Goal: Task Accomplishment & Management: Use online tool/utility

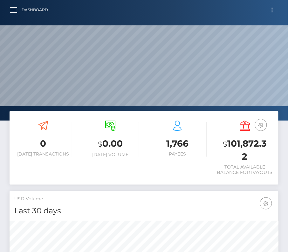
scroll to position [112, 129]
click at [274, 10] on button "Toggle navigation" at bounding box center [272, 10] width 12 height 9
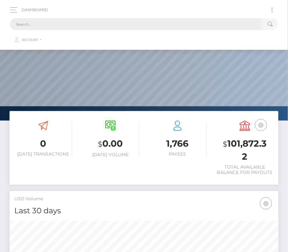
click at [163, 20] on input "text" at bounding box center [135, 24] width 251 height 12
paste input "202562"
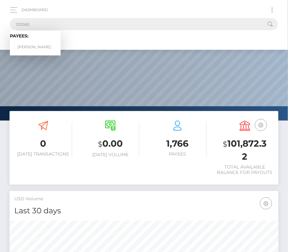
type input "202562"
click at [31, 44] on link "Pedro A Rodriguez" at bounding box center [35, 47] width 51 height 12
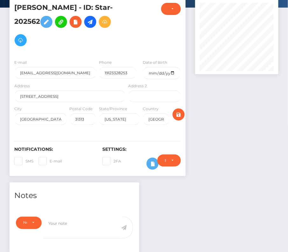
scroll to position [42, 0]
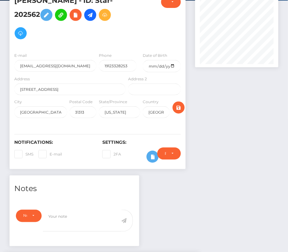
click at [153, 158] on div "Require ID/Selfie Verification Do not require Paid by payee Require ID/Selfie V…" at bounding box center [168, 157] width 33 height 18
click at [152, 155] on icon at bounding box center [153, 157] width 8 height 8
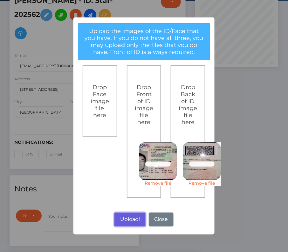
click at [129, 222] on button "Upload!" at bounding box center [129, 220] width 31 height 14
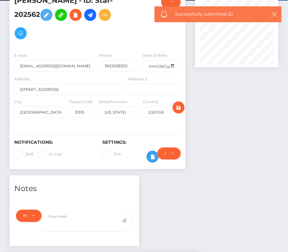
scroll to position [156, 0]
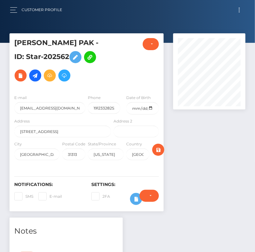
scroll to position [76, 72]
click at [72, 61] on icon at bounding box center [76, 57] width 8 height 8
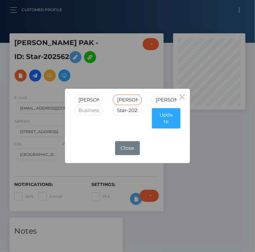
click at [124, 101] on input "DALBERTO" at bounding box center [127, 100] width 29 height 10
type input "ADALBERTO"
click at [169, 126] on button "Update" at bounding box center [166, 118] width 29 height 20
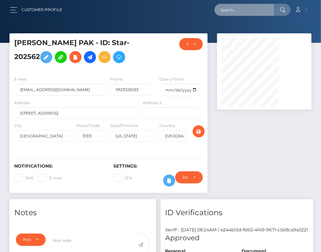
click at [225, 11] on input "text" at bounding box center [245, 10] width 60 height 12
paste input "129599"
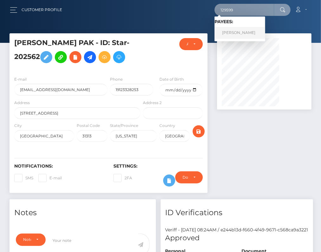
type input "129599"
click at [239, 29] on link "Abel Ruiz" at bounding box center [240, 33] width 51 height 12
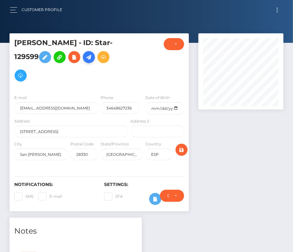
click at [85, 61] on icon at bounding box center [89, 57] width 8 height 8
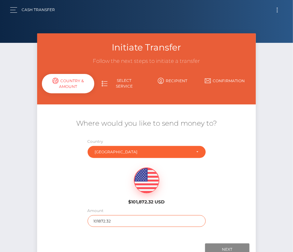
click at [125, 221] on input "101872.32" at bounding box center [147, 221] width 118 height 12
type input "3000"
click at [96, 198] on div "$101,872.32 USD" at bounding box center [146, 184] width 219 height 46
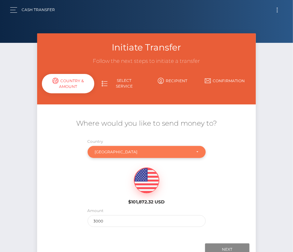
click at [104, 152] on div "Spain" at bounding box center [143, 151] width 96 height 5
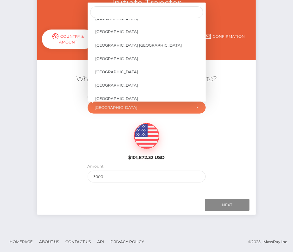
scroll to position [3047, 0]
click at [116, 33] on span "United States" at bounding box center [116, 32] width 43 height 6
select select "USA"
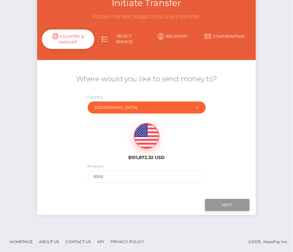
click at [225, 205] on input "Next" at bounding box center [227, 205] width 44 height 12
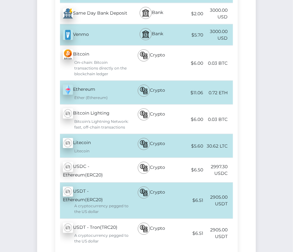
scroll to position [286, 0]
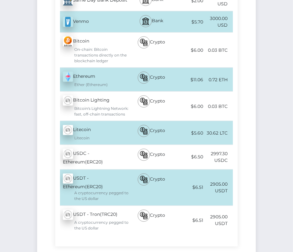
click at [105, 175] on div "USDT - Ethereum(ERC20) - USDT A cryptocurrency pegged to the US dollar" at bounding box center [92, 188] width 74 height 36
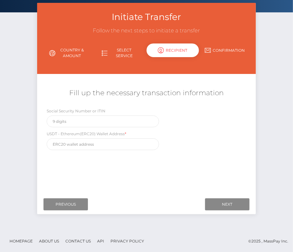
scroll to position [0, 0]
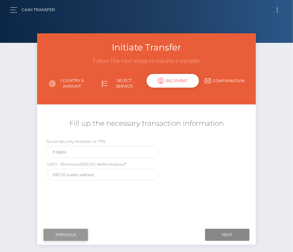
click at [64, 233] on input "Previous" at bounding box center [65, 235] width 44 height 12
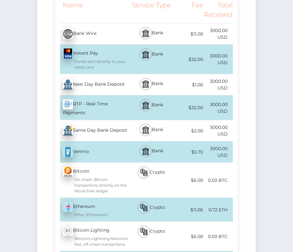
scroll to position [21, 0]
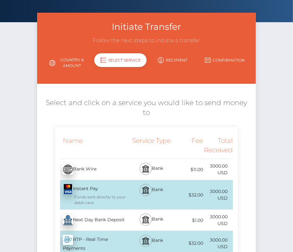
click at [67, 63] on link "Country & Amount" at bounding box center [68, 63] width 52 height 17
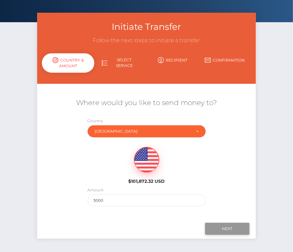
click at [222, 227] on input "Next" at bounding box center [227, 229] width 44 height 12
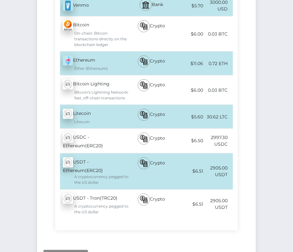
scroll to position [303, 0]
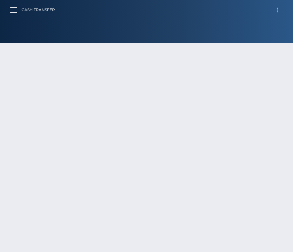
scroll to position [44, 0]
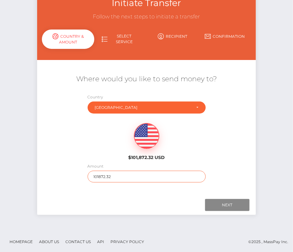
click at [110, 178] on input "101872.32" at bounding box center [147, 177] width 118 height 12
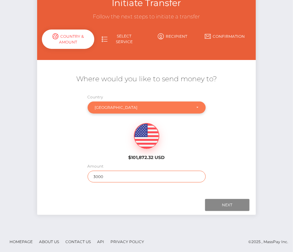
type input "3000"
click at [120, 107] on div "Spain" at bounding box center [143, 107] width 96 height 5
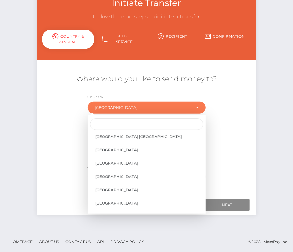
scroll to position [3014, 0]
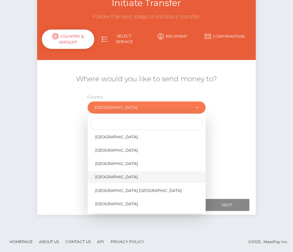
click at [119, 175] on span "United States" at bounding box center [116, 177] width 43 height 6
select select "USA"
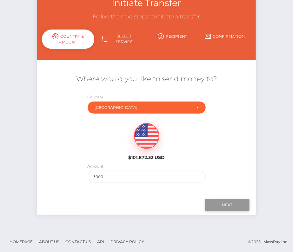
click at [222, 206] on input "Next" at bounding box center [227, 205] width 44 height 12
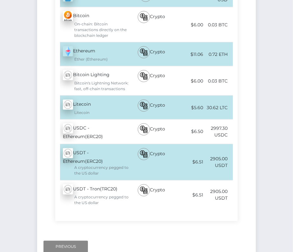
scroll to position [343, 0]
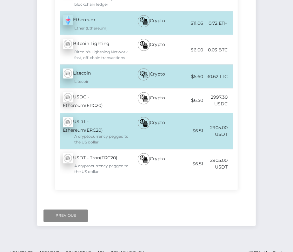
drag, startPoint x: 210, startPoint y: 86, endPoint x: 230, endPoint y: 87, distance: 20.0
click at [230, 90] on div "2997.30 USDC" at bounding box center [218, 100] width 30 height 21
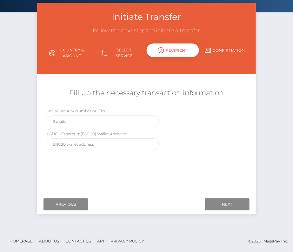
scroll to position [0, 0]
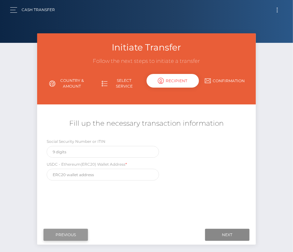
click at [74, 231] on input "Previous" at bounding box center [65, 235] width 44 height 12
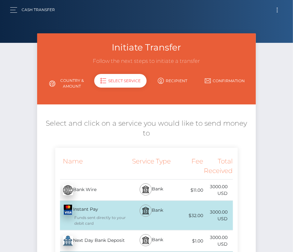
click at [275, 8] on button "Toggle navigation" at bounding box center [277, 10] width 12 height 9
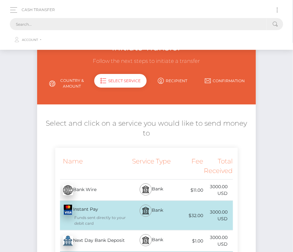
click at [167, 24] on input "text" at bounding box center [138, 24] width 257 height 12
paste input "129599"
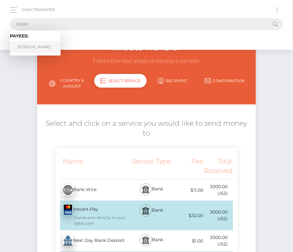
type input "129599"
click at [32, 48] on link "Abel Ruiz" at bounding box center [35, 47] width 51 height 12
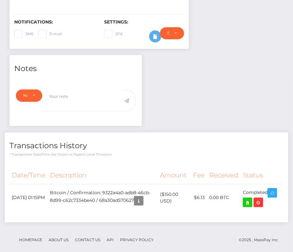
scroll to position [76, 85]
click at [247, 199] on icon at bounding box center [248, 203] width 8 height 8
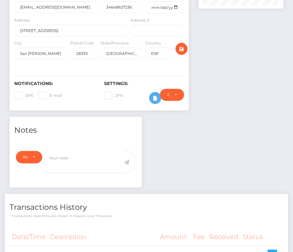
scroll to position [101, 0]
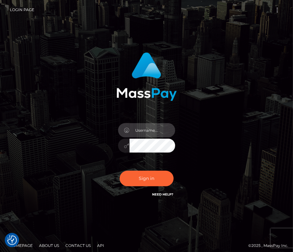
click at [138, 131] on input "text" at bounding box center [152, 130] width 46 height 14
type input "kateo"
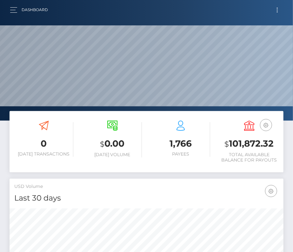
scroll to position [112, 132]
click at [277, 9] on button "Toggle navigation" at bounding box center [277, 10] width 12 height 9
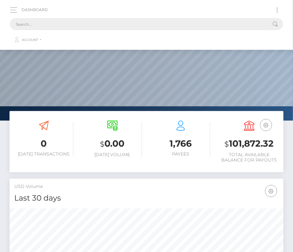
click at [197, 22] on input "text" at bounding box center [138, 24] width 257 height 12
paste input "Right now we see the following result sum if we send $1500: Bitcoin - 0.01 BTC …"
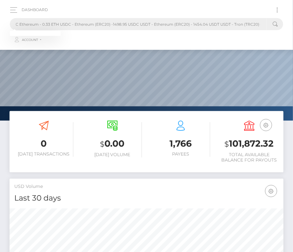
scroll to position [0, 172]
drag, startPoint x: 15, startPoint y: 24, endPoint x: 294, endPoint y: 25, distance: 279.0
paste input "129599"
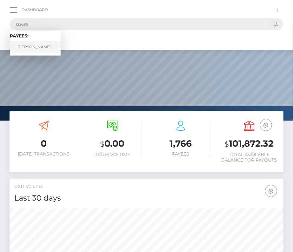
type input "129599"
click at [28, 47] on link "Abel Ruiz" at bounding box center [35, 47] width 51 height 12
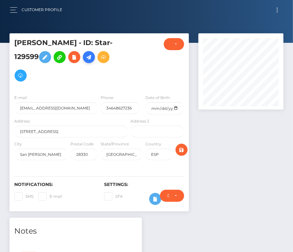
click at [85, 61] on icon at bounding box center [89, 57] width 8 height 8
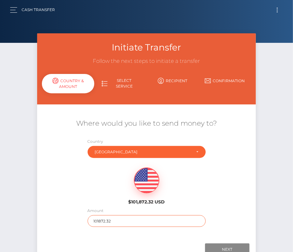
click at [105, 220] on input "101872.32" at bounding box center [147, 221] width 118 height 12
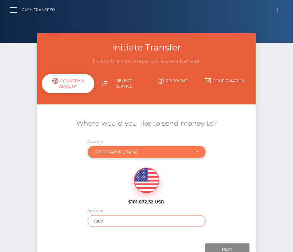
type input "3000"
click at [104, 151] on div "Spain" at bounding box center [143, 151] width 96 height 5
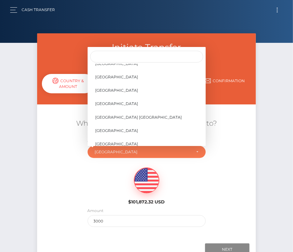
scroll to position [3015, 0]
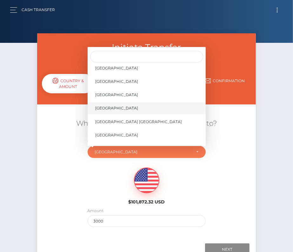
click at [116, 108] on span "[GEOGRAPHIC_DATA]" at bounding box center [116, 108] width 43 height 6
select select "USA"
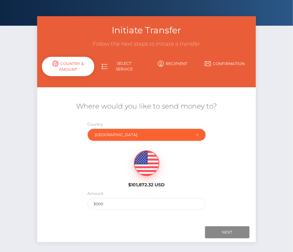
scroll to position [18, 0]
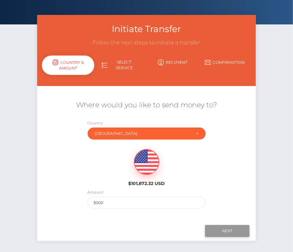
click at [215, 229] on input "Next" at bounding box center [227, 231] width 44 height 12
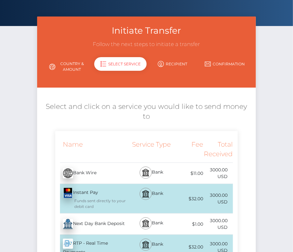
scroll to position [16, 0]
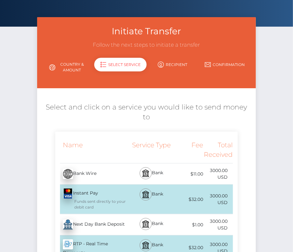
click at [74, 68] on link "Country & Amount" at bounding box center [68, 67] width 52 height 17
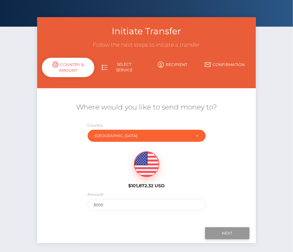
click at [218, 234] on input "Next" at bounding box center [227, 233] width 44 height 12
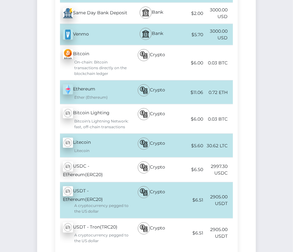
scroll to position [278, 0]
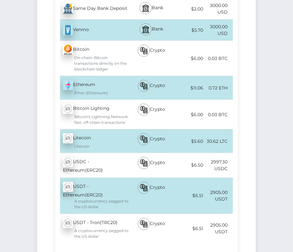
drag, startPoint x: 211, startPoint y: 150, endPoint x: 228, endPoint y: 152, distance: 16.9
click at [228, 155] on div "2997.30 USDC" at bounding box center [218, 165] width 30 height 21
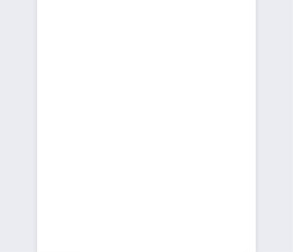
copy div "2997.30"
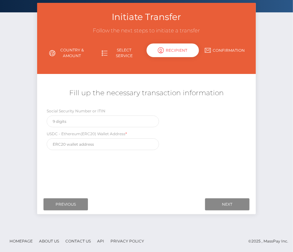
scroll to position [0, 0]
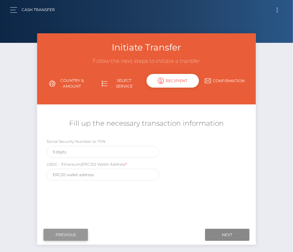
click at [55, 234] on input "Previous" at bounding box center [65, 235] width 44 height 12
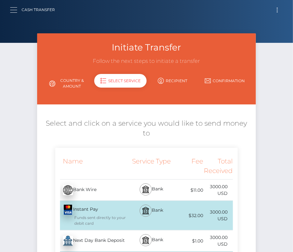
click at [17, 9] on button "button" at bounding box center [16, 10] width 12 height 9
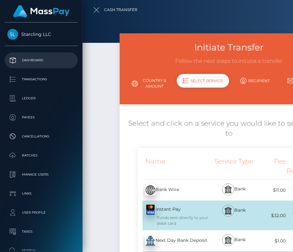
click at [28, 59] on p "Dashboard" at bounding box center [41, 61] width 68 height 10
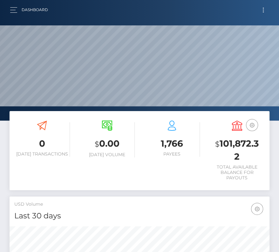
scroll to position [112, 125]
